Goal: Task Accomplishment & Management: Manage account settings

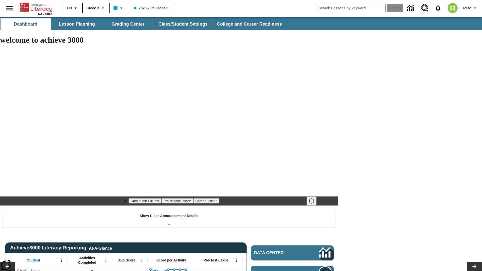
click at [182, 24] on button "Class/Student Settings" at bounding box center [183, 24] width 58 height 12
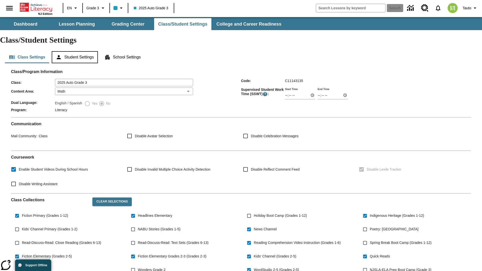
click at [76, 51] on button "Student Settings" at bounding box center [75, 57] width 46 height 12
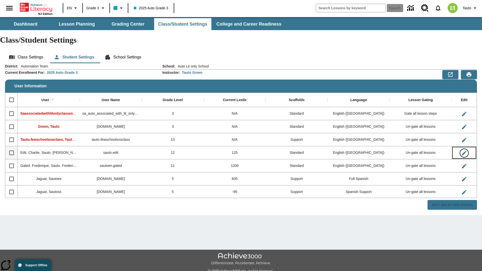
click at [464, 151] on icon "Edit User" at bounding box center [464, 153] width 5 height 5
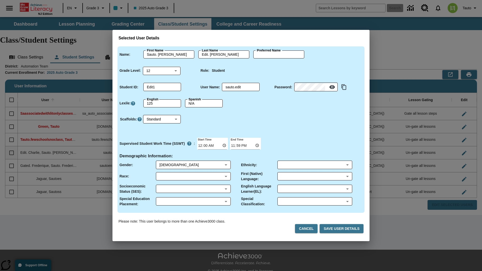
type input "[PERSON_NAME]"
click at [309, 229] on button "Cancel" at bounding box center [306, 228] width 23 height 9
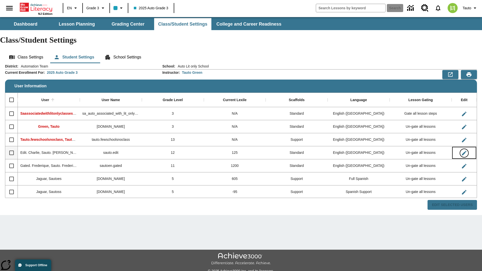
click at [464, 151] on icon "Edit User" at bounding box center [464, 153] width 5 height 5
